Goal: Task Accomplishment & Management: Manage account settings

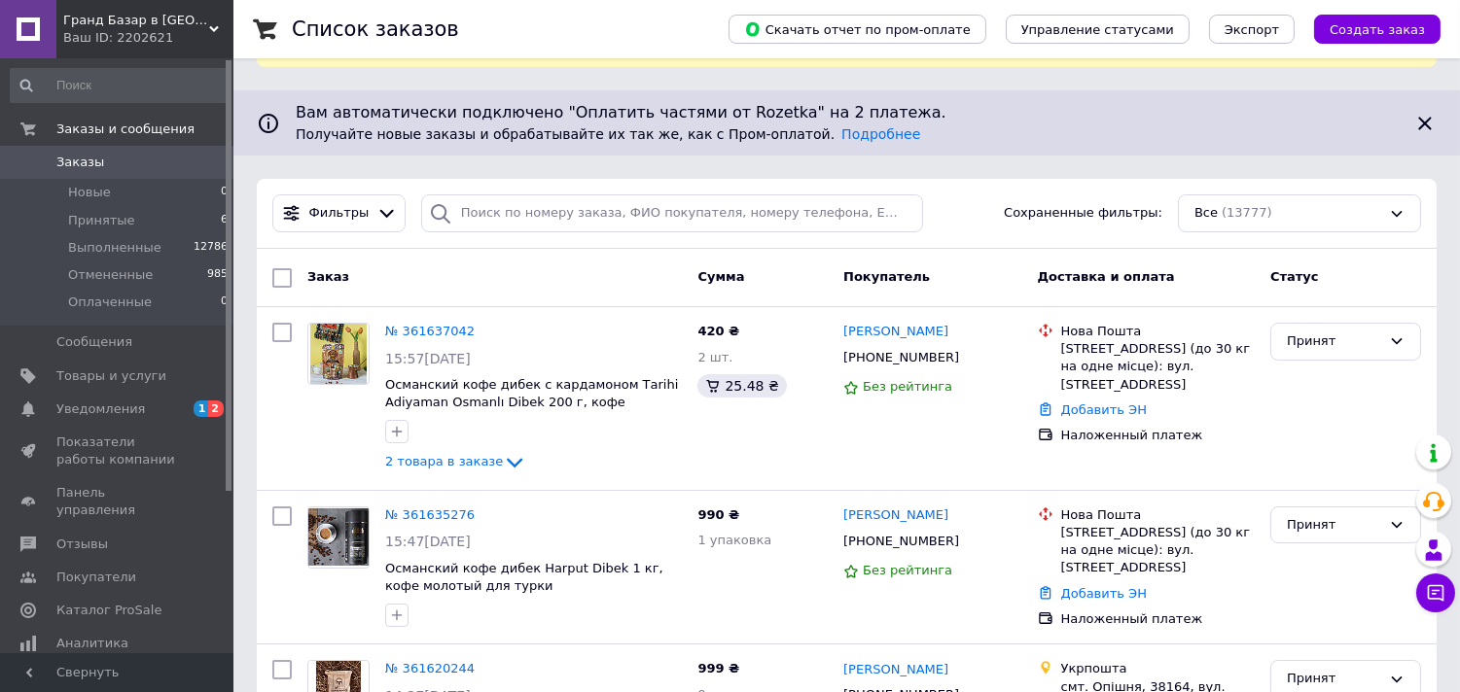
scroll to position [230, 0]
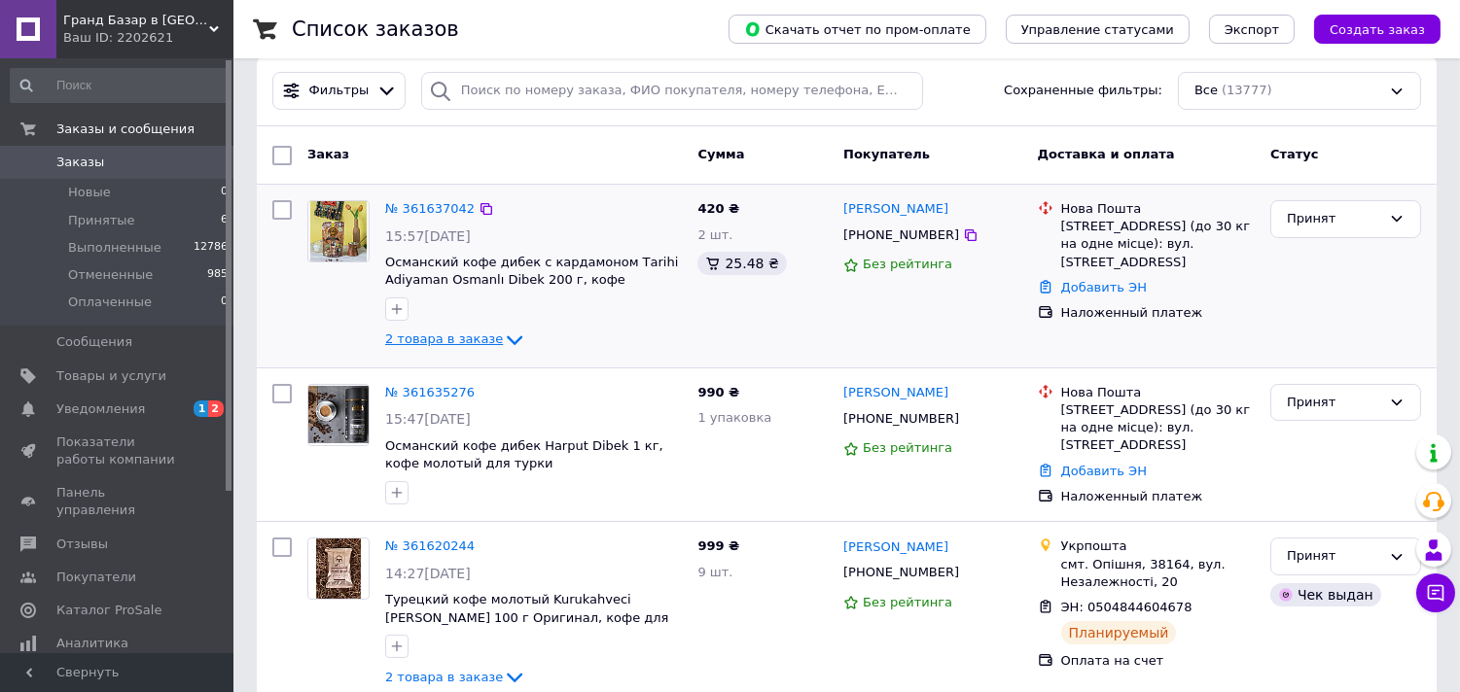
click at [436, 333] on span "2 товара в заказе" at bounding box center [444, 340] width 118 height 15
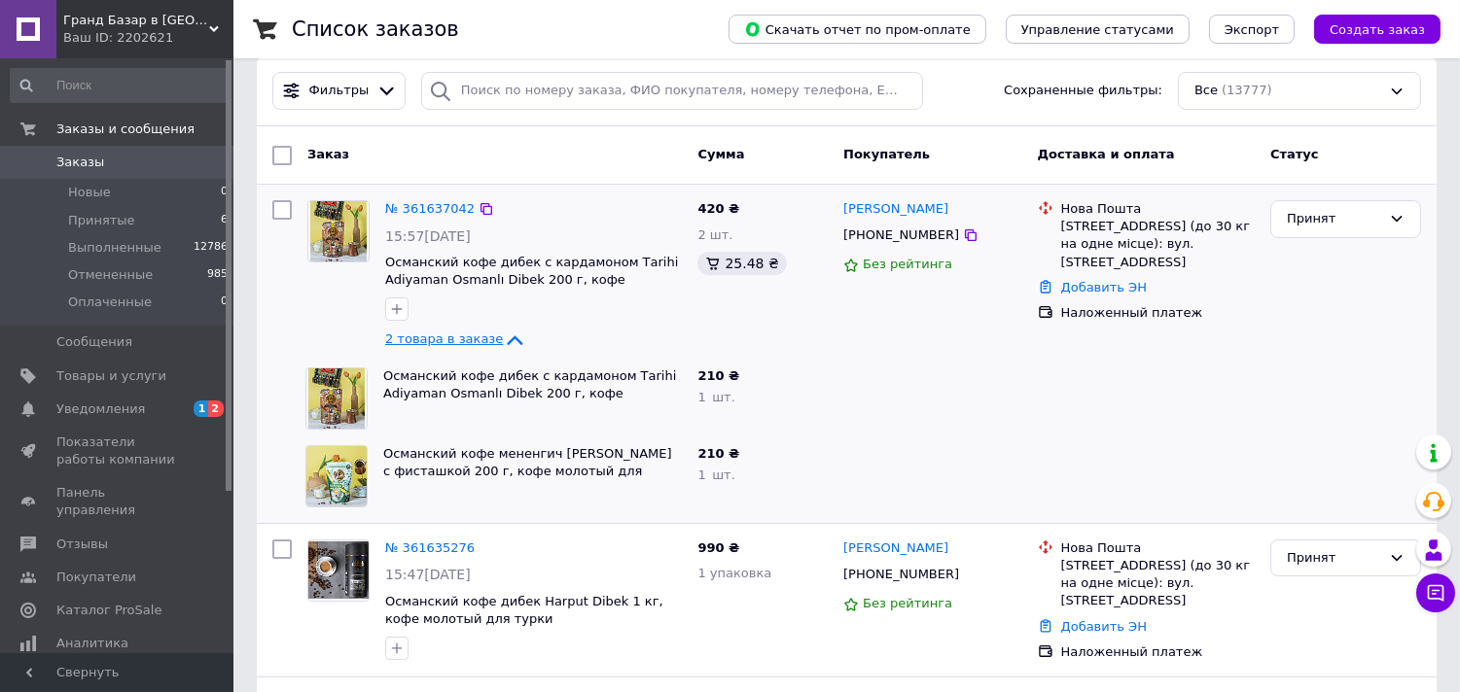
click at [503, 329] on icon at bounding box center [514, 340] width 23 height 23
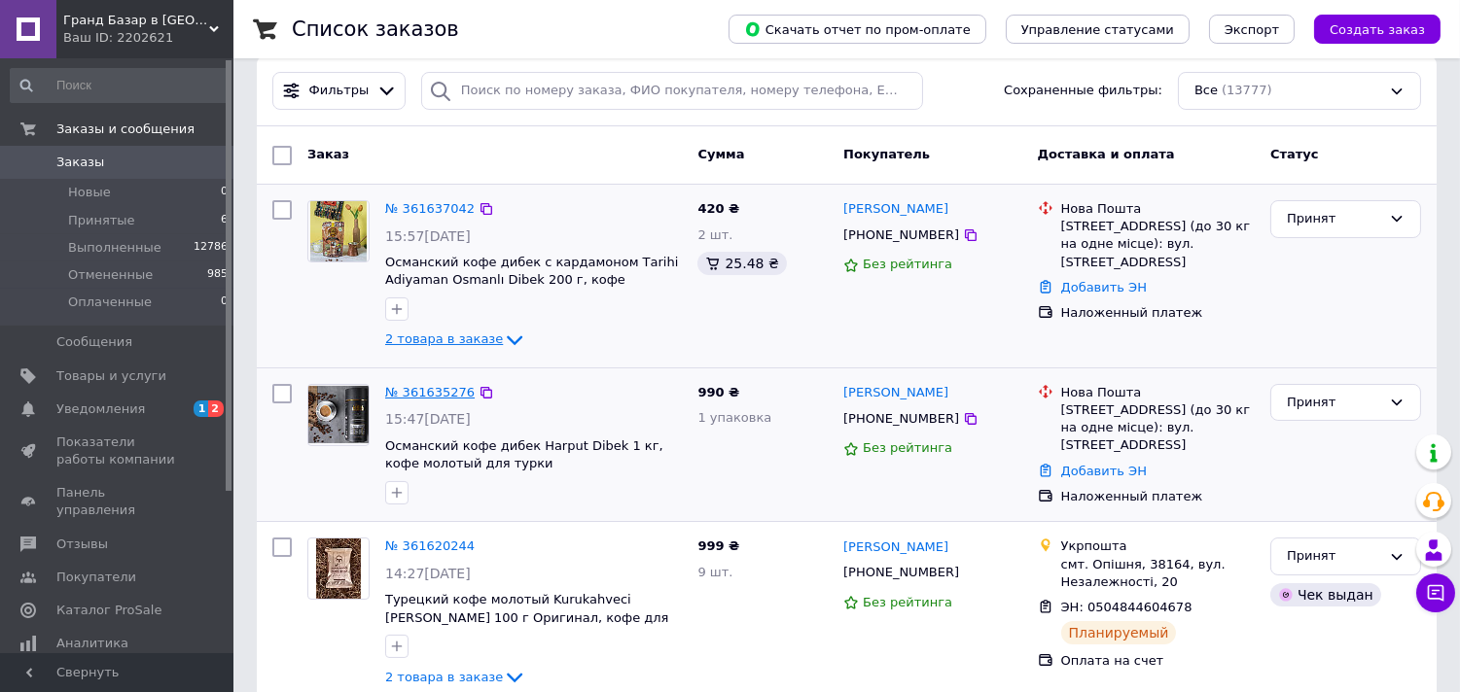
click at [450, 385] on link "№ 361635276" at bounding box center [429, 392] width 89 height 15
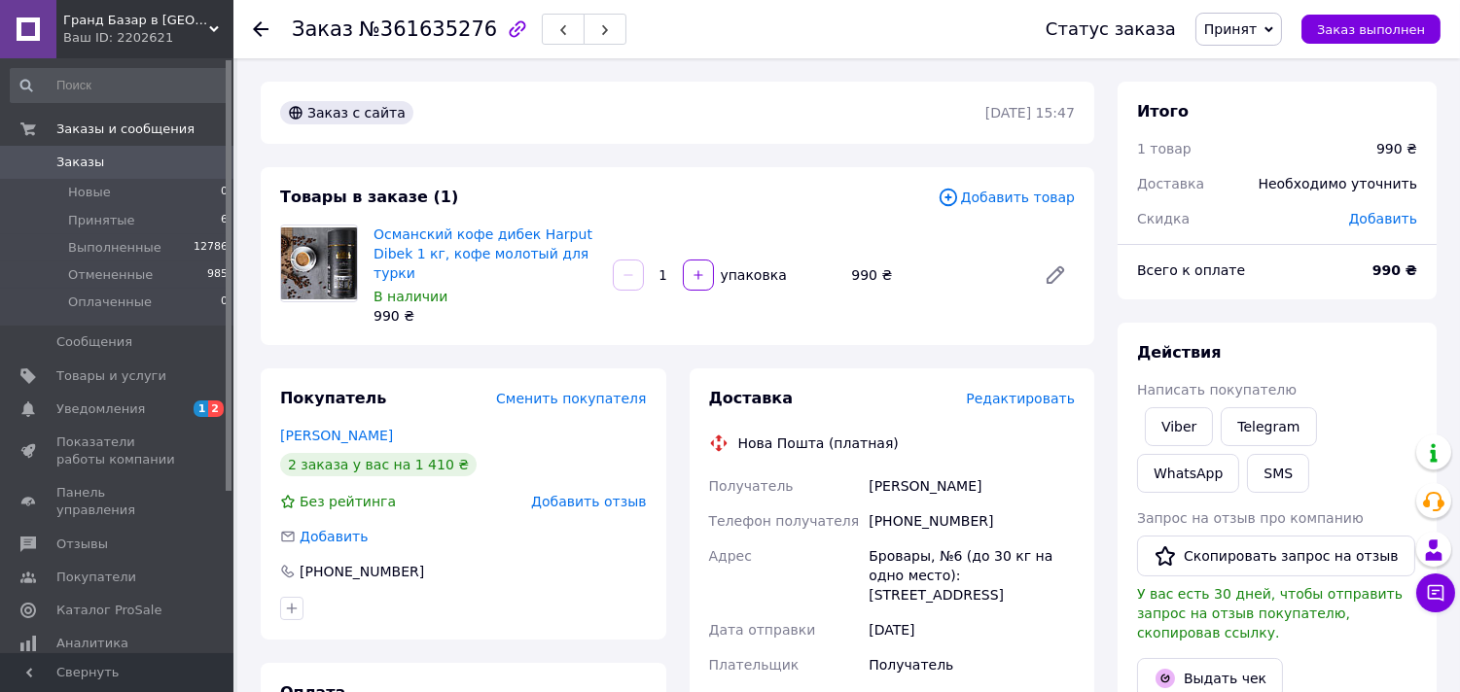
click at [1010, 196] on span "Добавить товар" at bounding box center [1006, 197] width 137 height 21
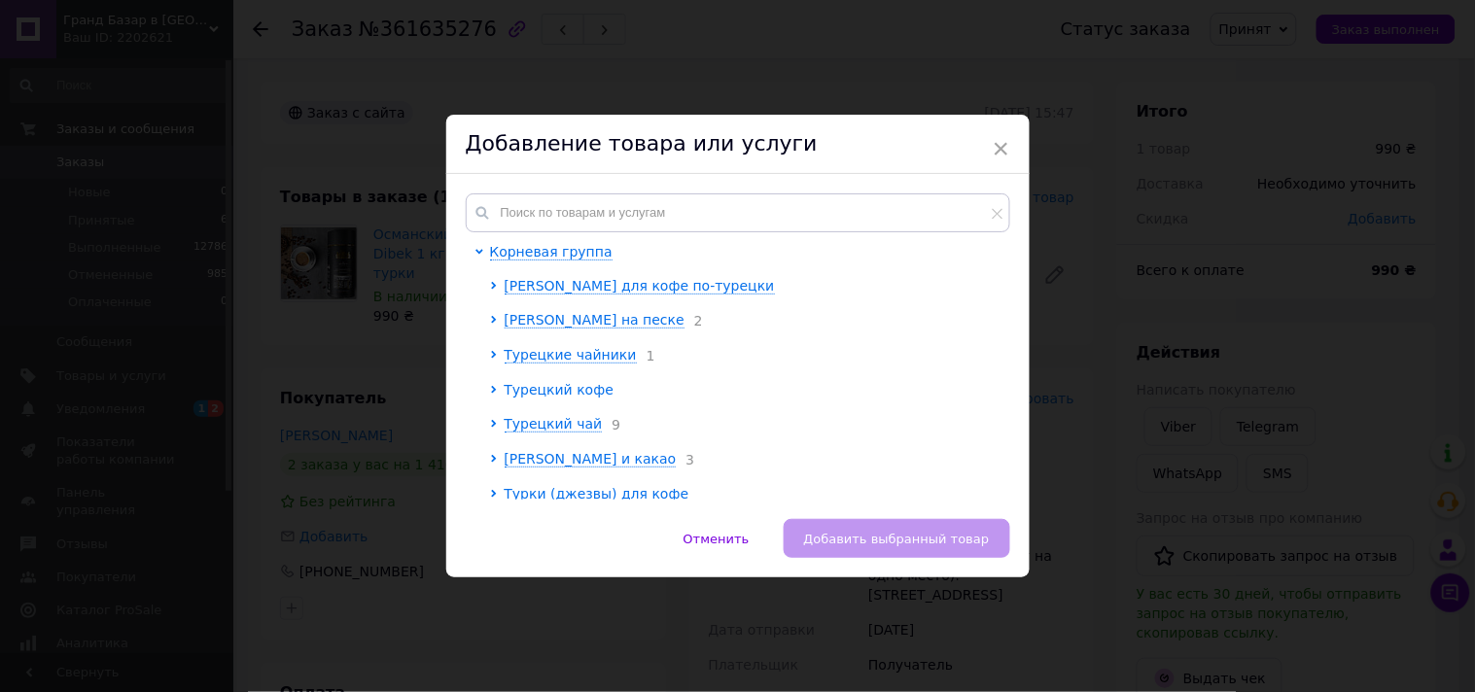
click at [531, 394] on span "Турецкий кофе" at bounding box center [560, 390] width 110 height 16
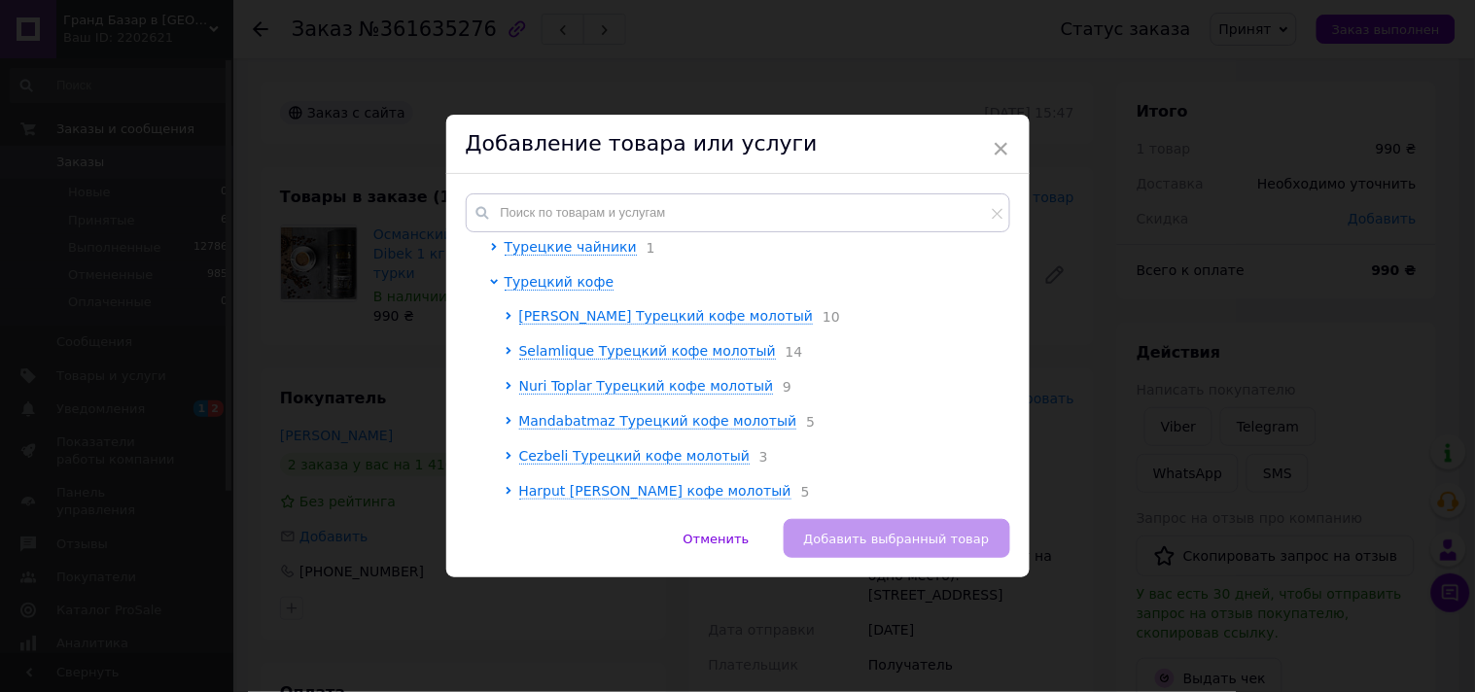
scroll to position [216, 0]
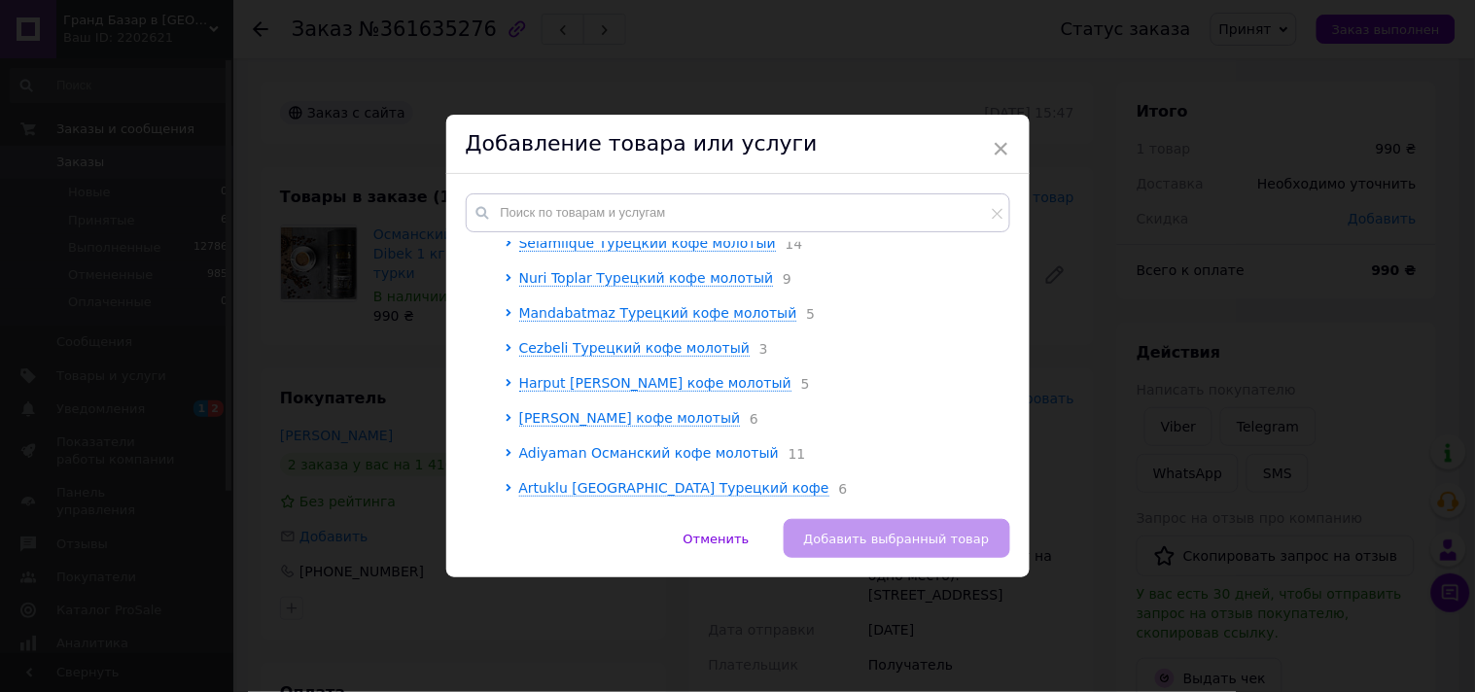
click at [530, 457] on span "Adiyaman Османский кофе молотый" at bounding box center [649, 453] width 260 height 16
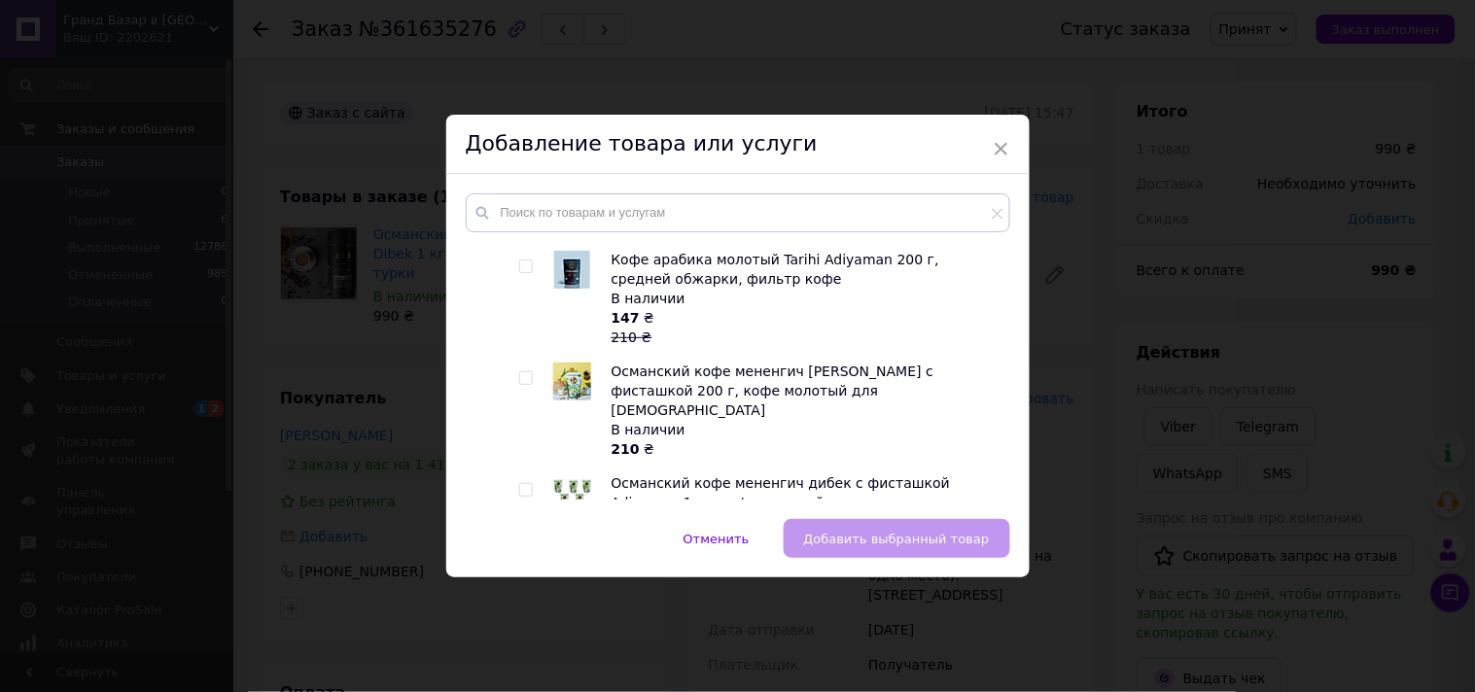
scroll to position [756, 0]
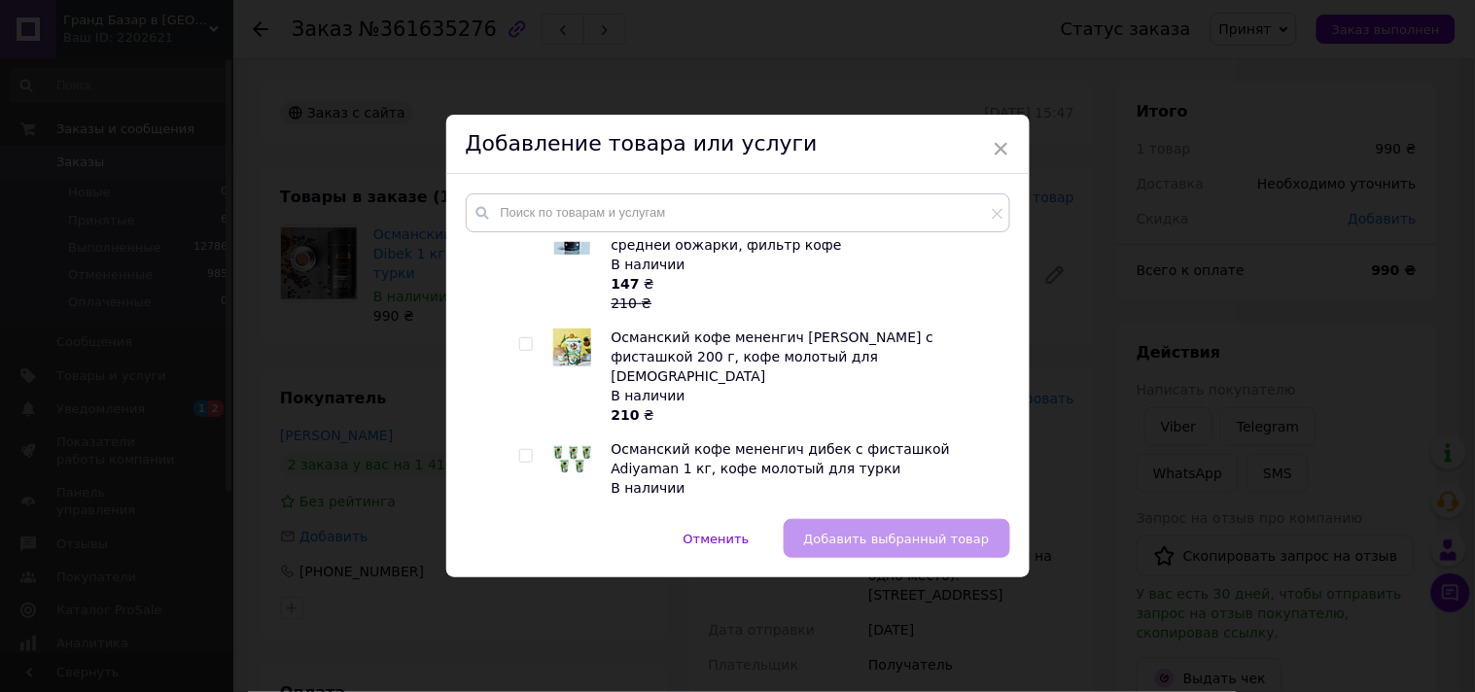
click at [526, 338] on input "checkbox" at bounding box center [525, 344] width 13 height 13
checkbox input "true"
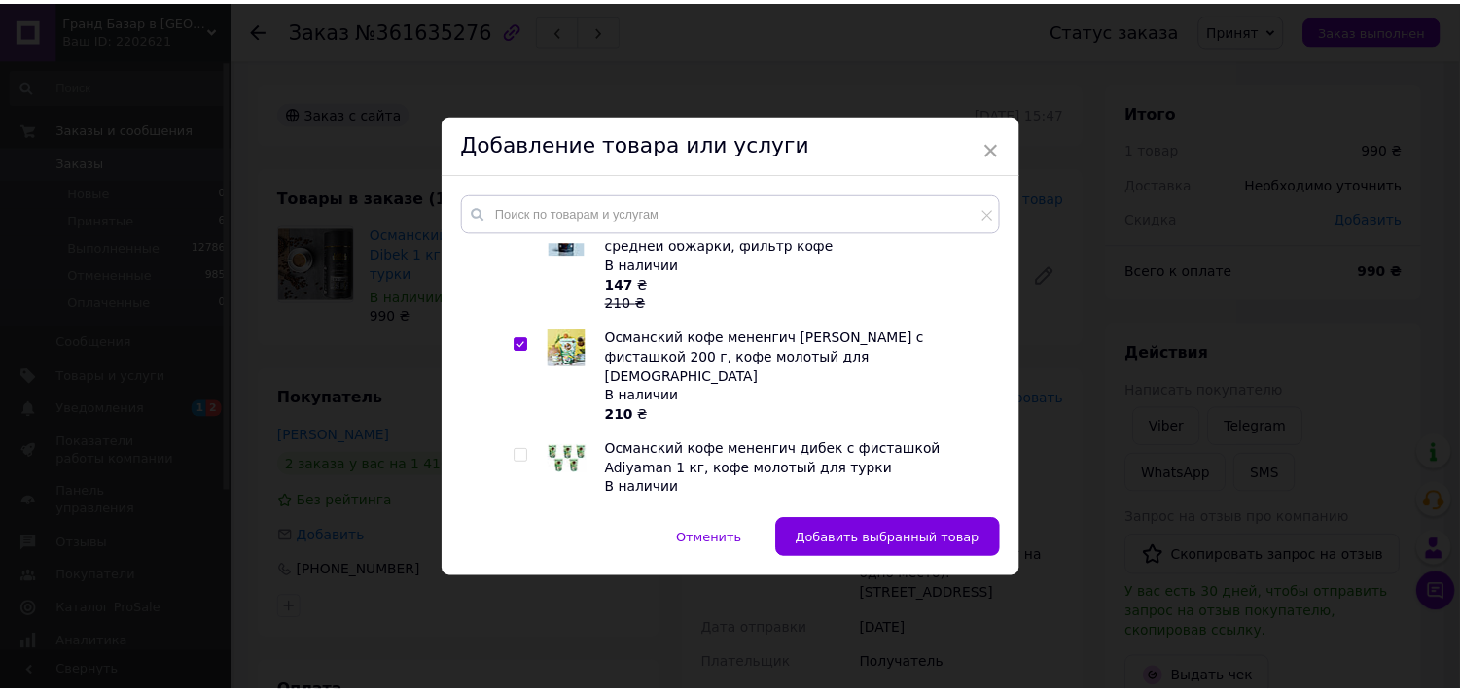
scroll to position [864, 0]
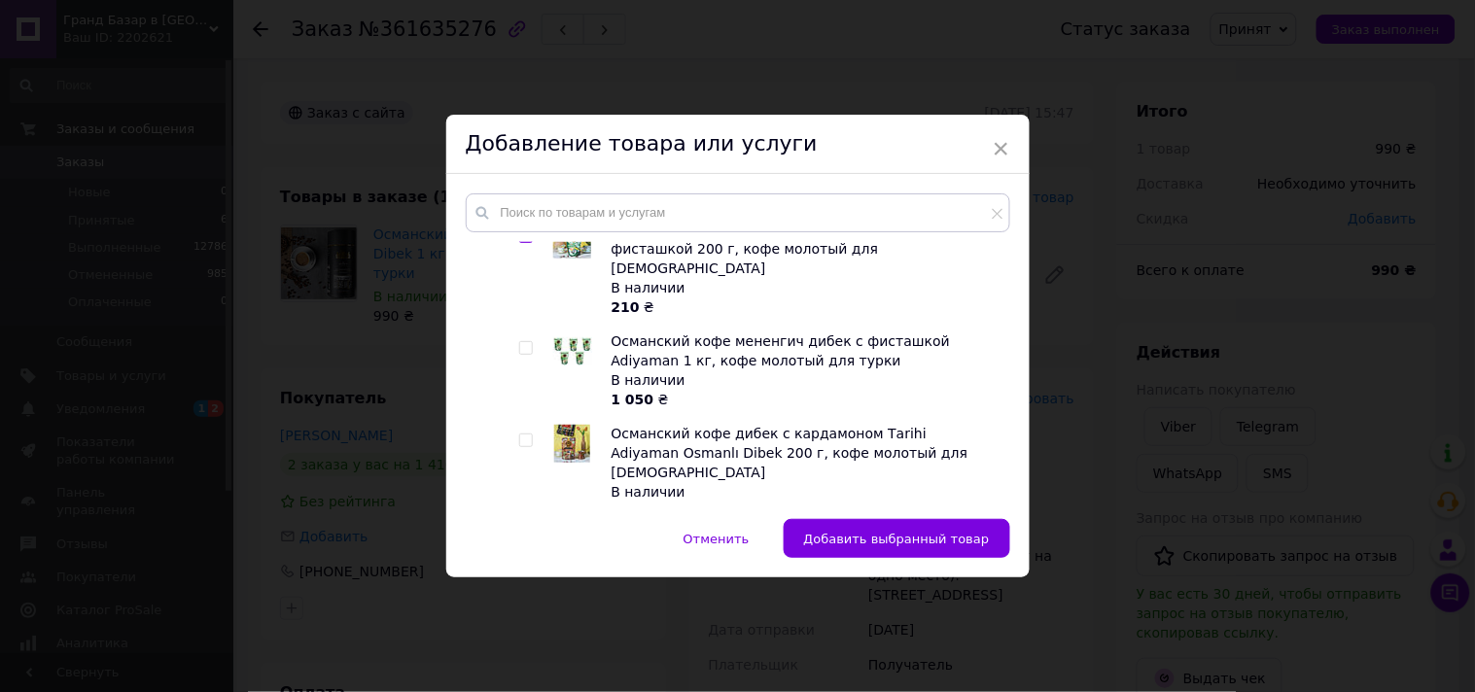
click at [525, 435] on input "checkbox" at bounding box center [525, 441] width 13 height 13
checkbox input "true"
click at [834, 523] on button "Добавить выбранные товары" at bounding box center [892, 538] width 236 height 39
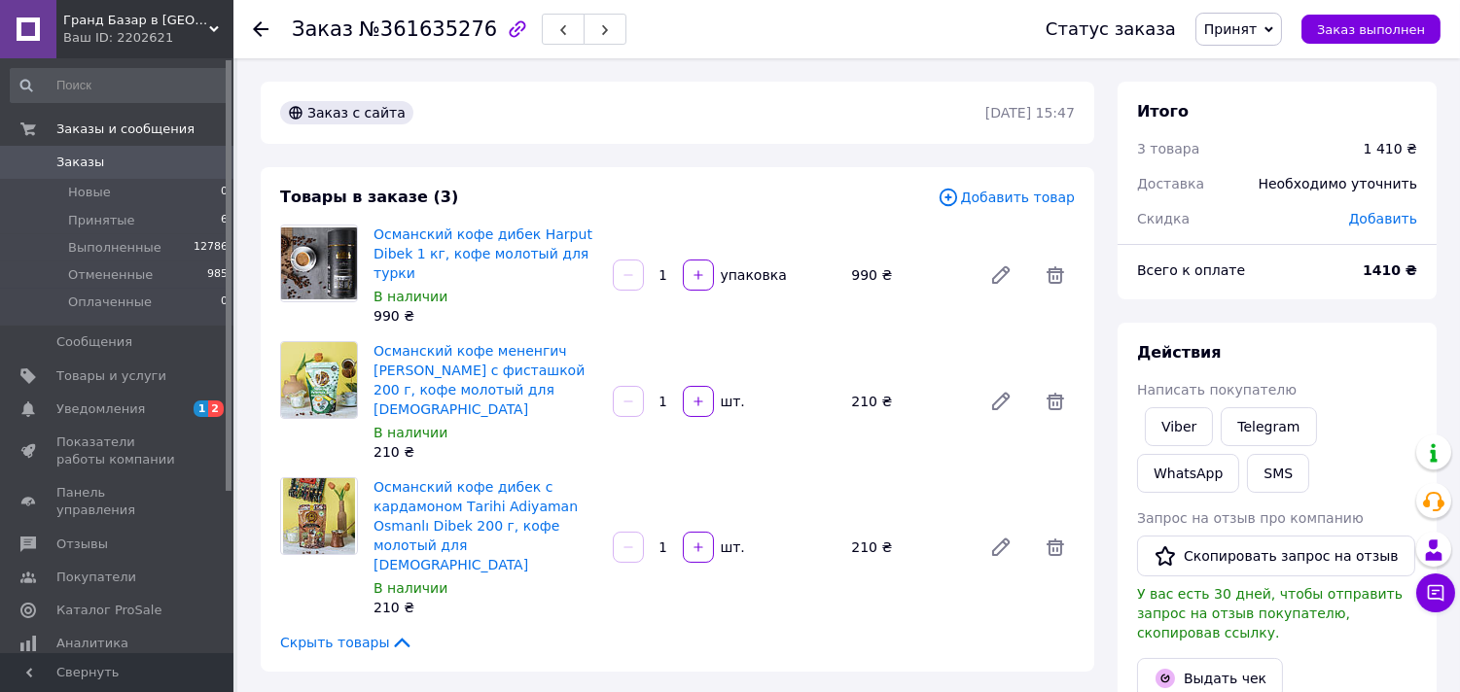
click at [257, 21] on icon at bounding box center [261, 29] width 16 height 16
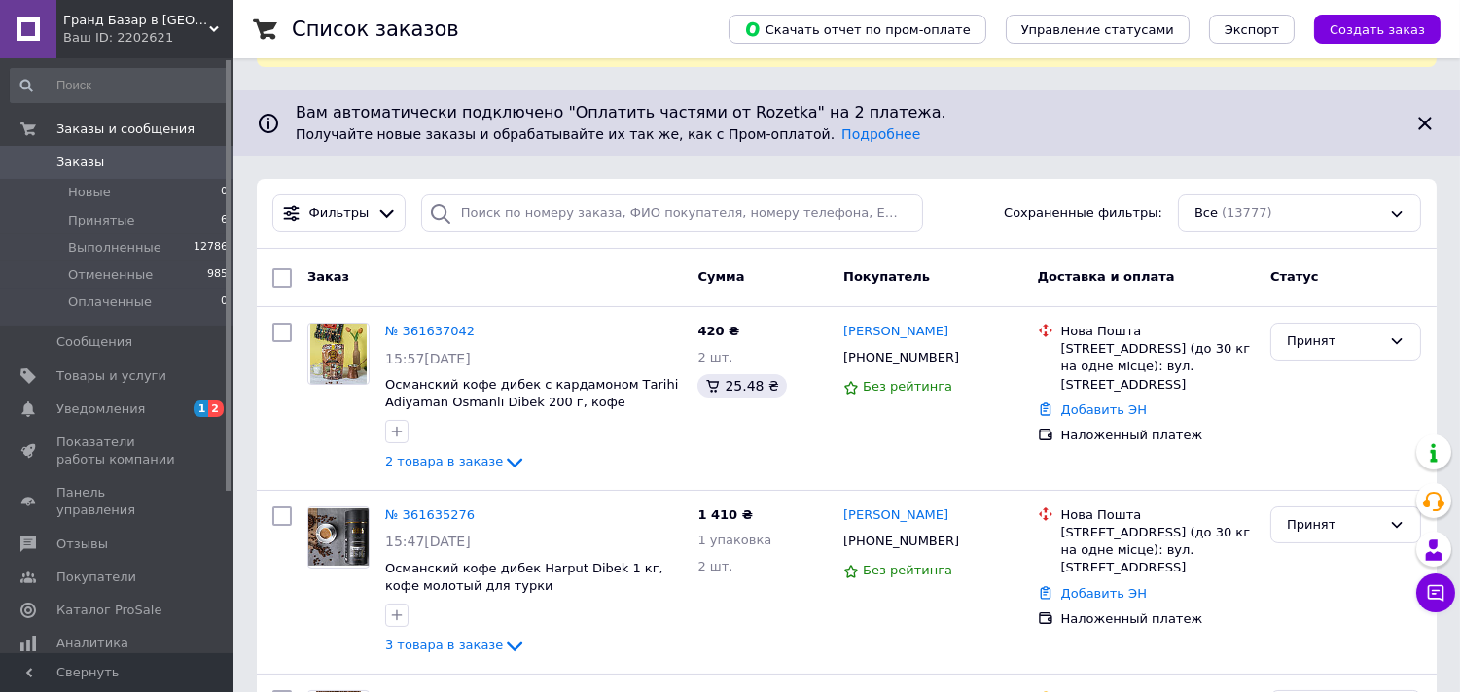
scroll to position [216, 0]
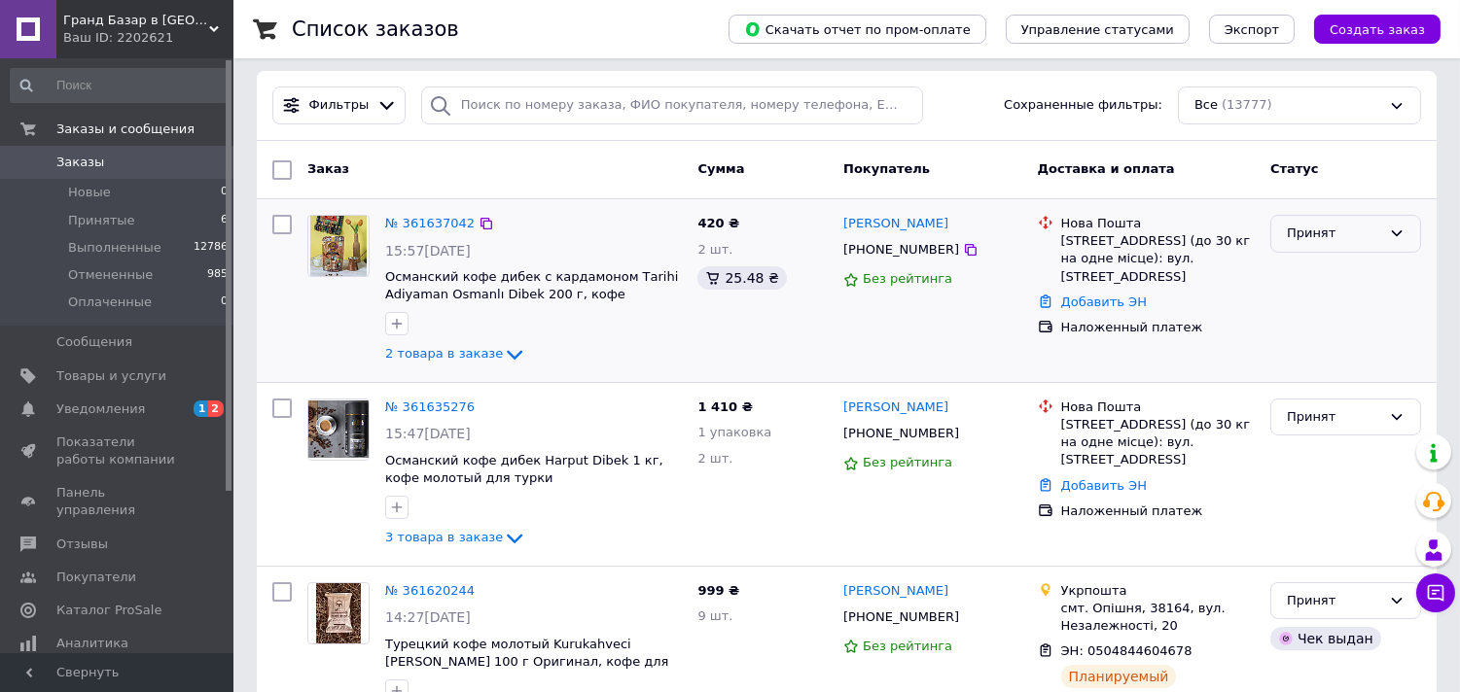
click at [1348, 224] on div "Принят" at bounding box center [1334, 234] width 94 height 20
click at [1310, 292] on li "Отменен" at bounding box center [1345, 310] width 149 height 36
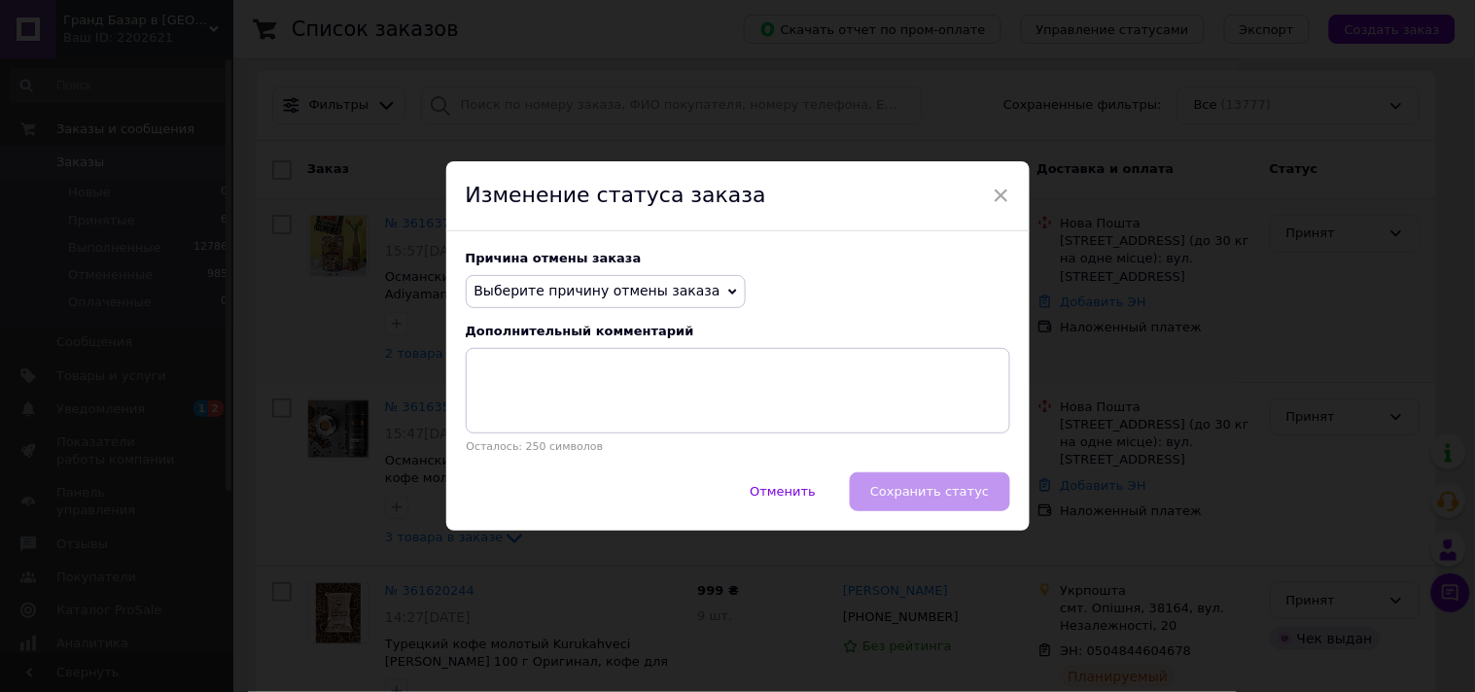
click at [705, 277] on span "Выберите причину отмены заказа" at bounding box center [606, 291] width 280 height 33
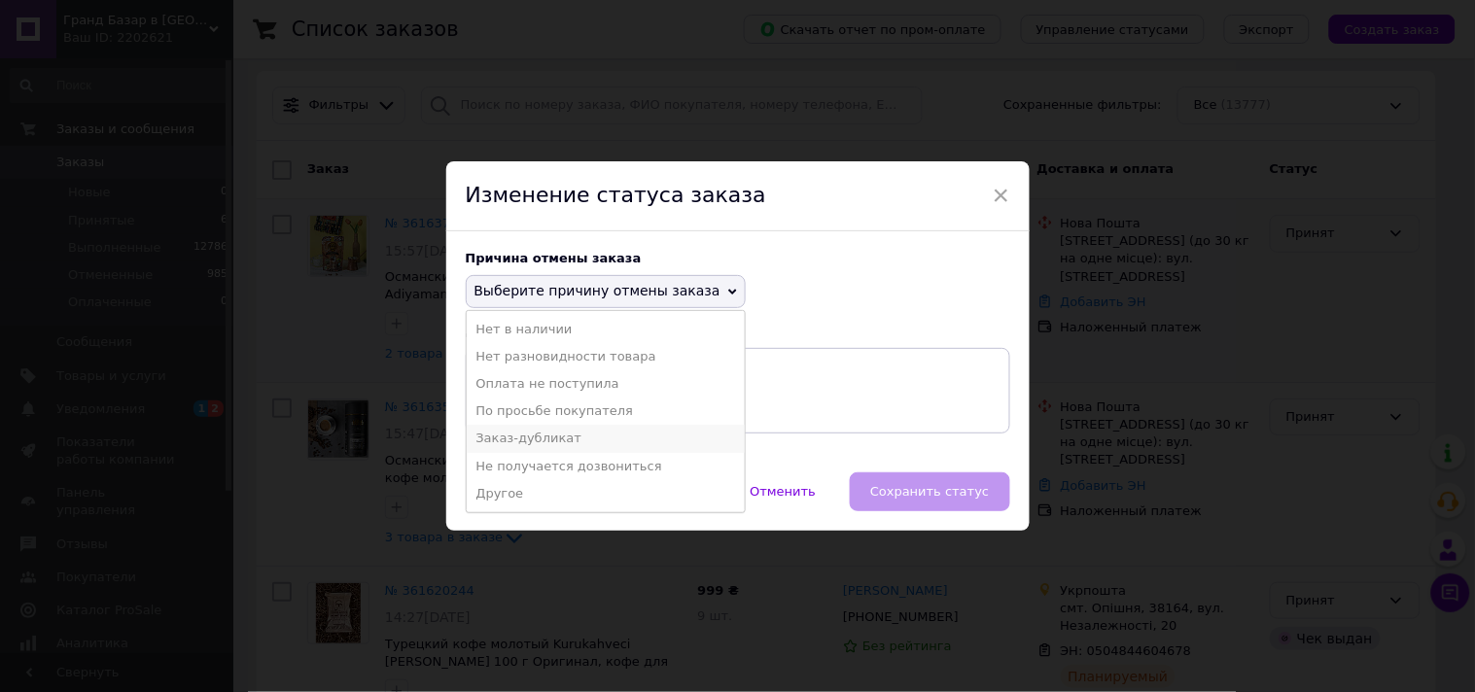
click at [575, 435] on li "Заказ-дубликат" at bounding box center [606, 438] width 278 height 27
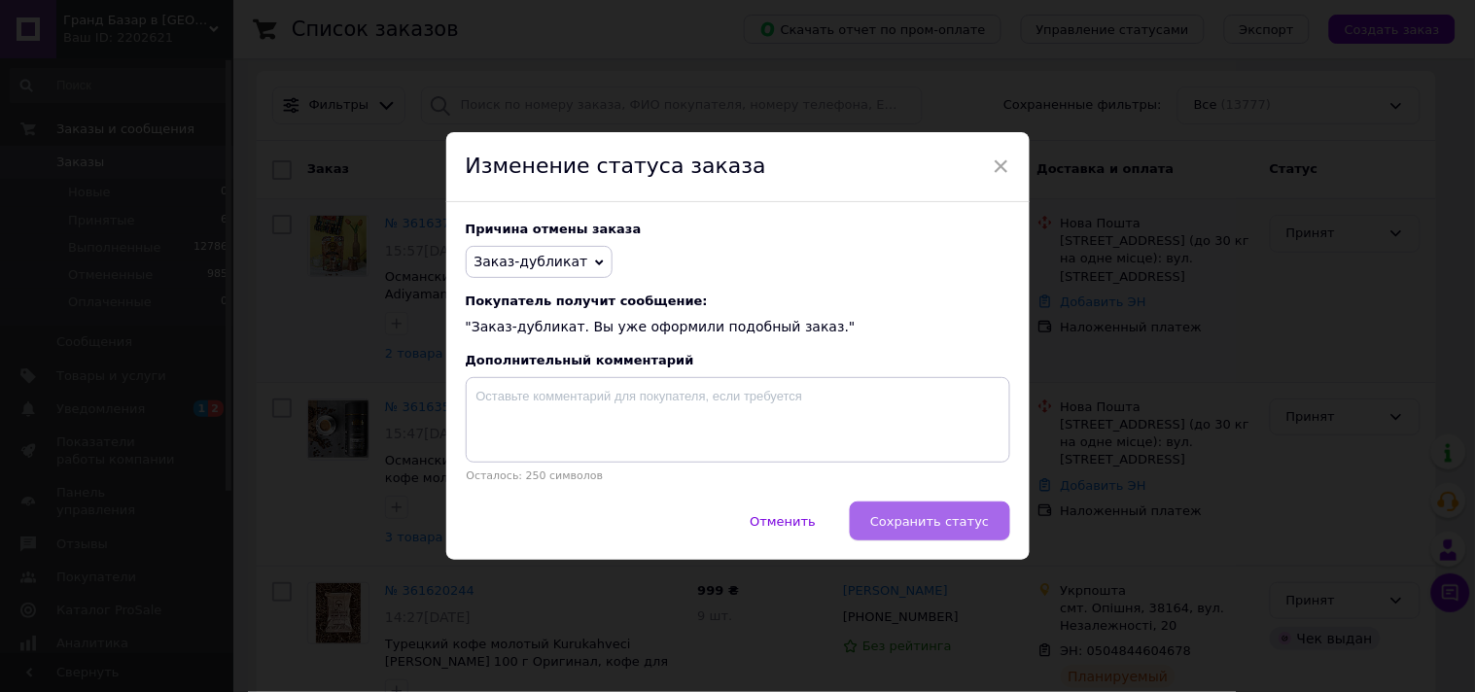
click at [951, 518] on span "Сохранить статус" at bounding box center [929, 521] width 119 height 15
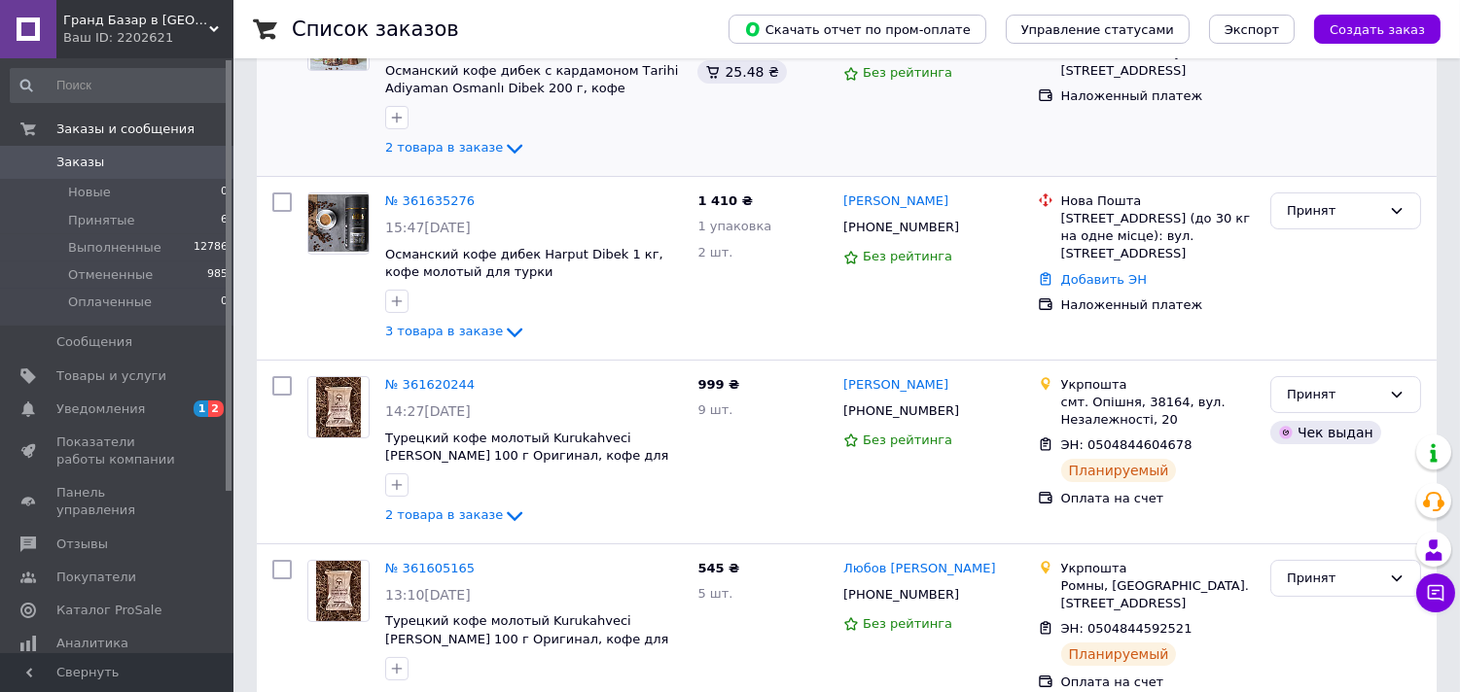
scroll to position [432, 0]
